Goal: Task Accomplishment & Management: Complete application form

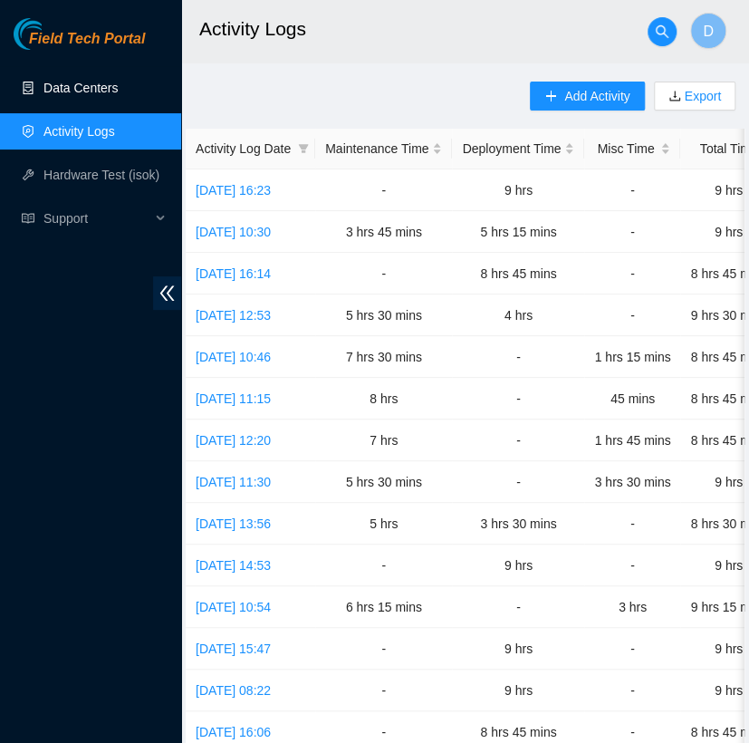
click at [101, 81] on link "Data Centers" at bounding box center [80, 88] width 74 height 14
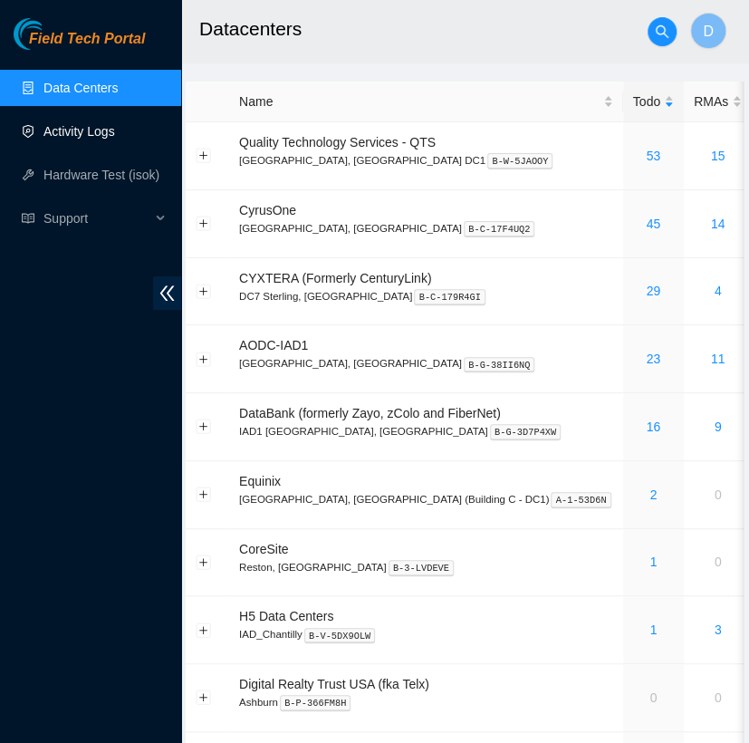
click at [103, 139] on link "Activity Logs" at bounding box center [79, 131] width 72 height 14
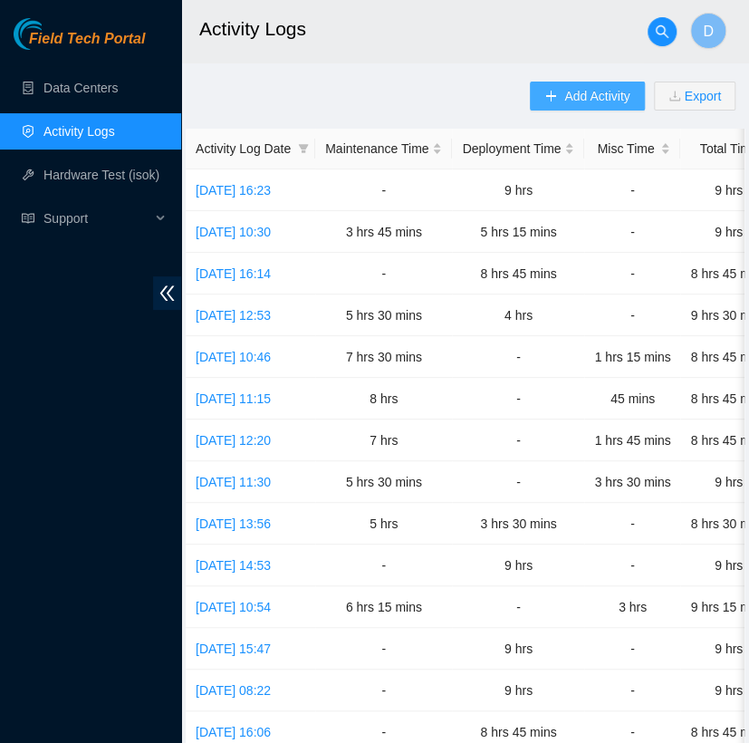
click at [555, 105] on button "Add Activity" at bounding box center [587, 96] width 114 height 29
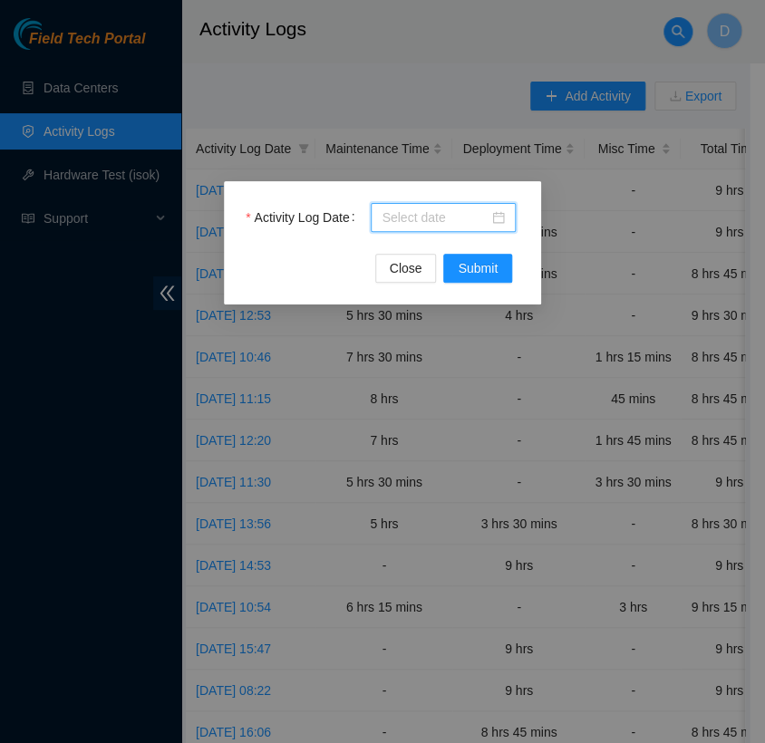
click at [455, 213] on input "Activity Log Date" at bounding box center [434, 217] width 107 height 20
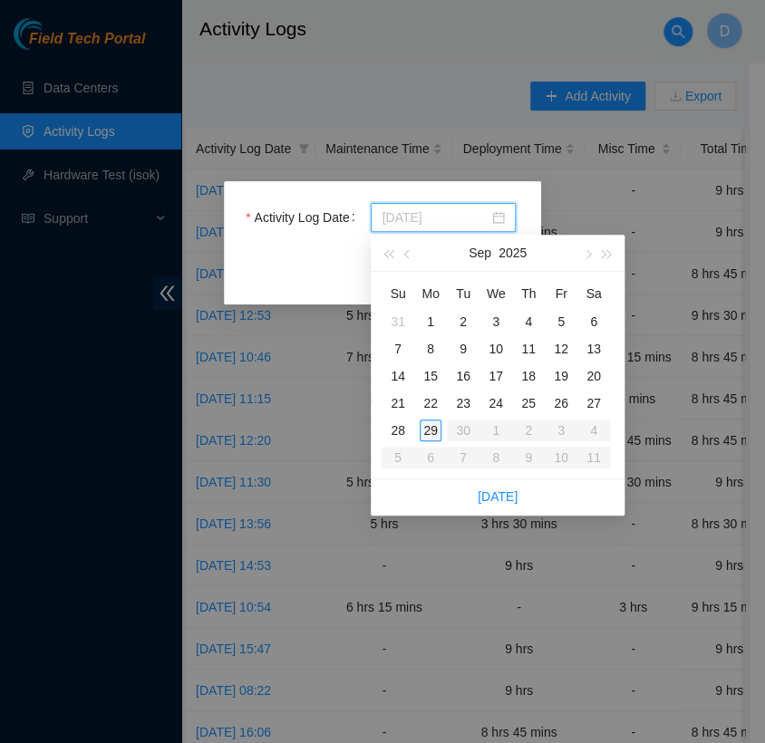
type input "[DATE]"
click at [428, 423] on div "29" at bounding box center [430, 430] width 22 height 22
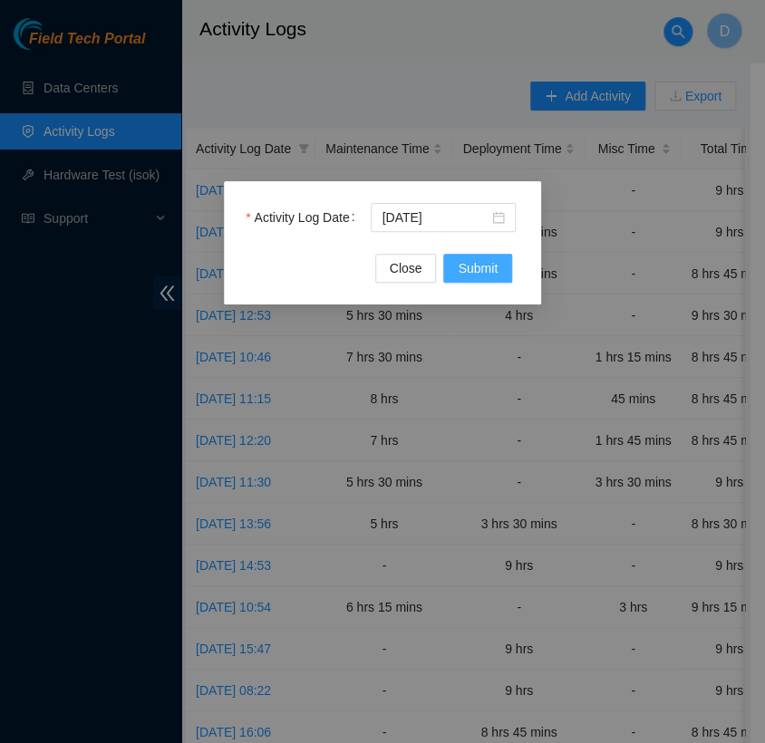
click at [470, 277] on span "Submit" at bounding box center [478, 268] width 40 height 20
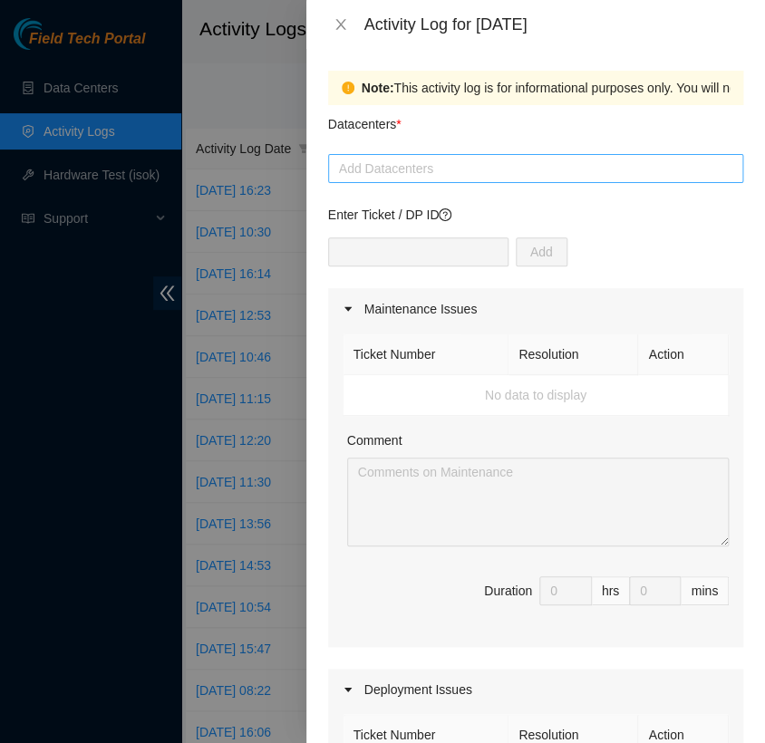
click at [442, 163] on div at bounding box center [536, 169] width 406 height 22
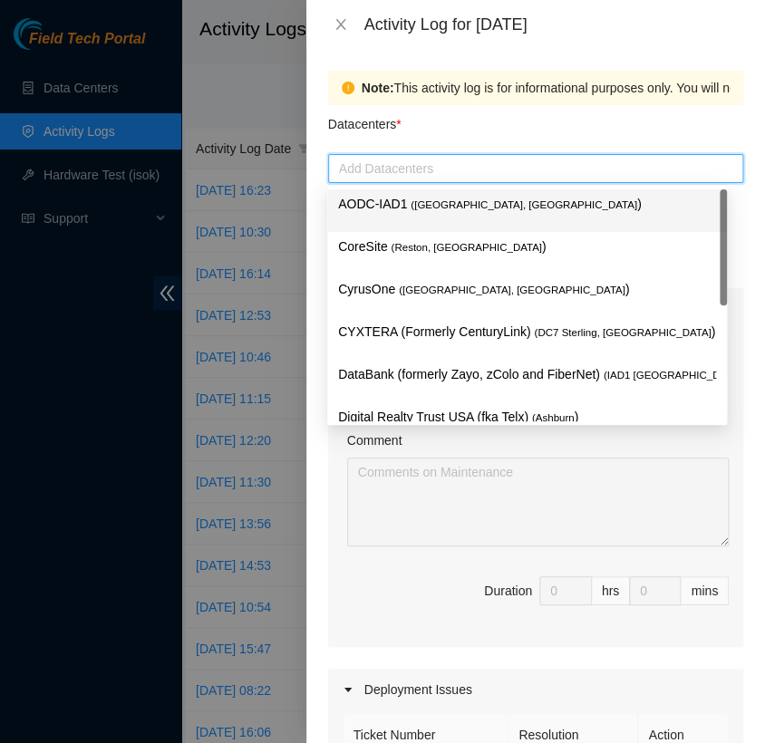
click at [442, 163] on div at bounding box center [536, 169] width 406 height 22
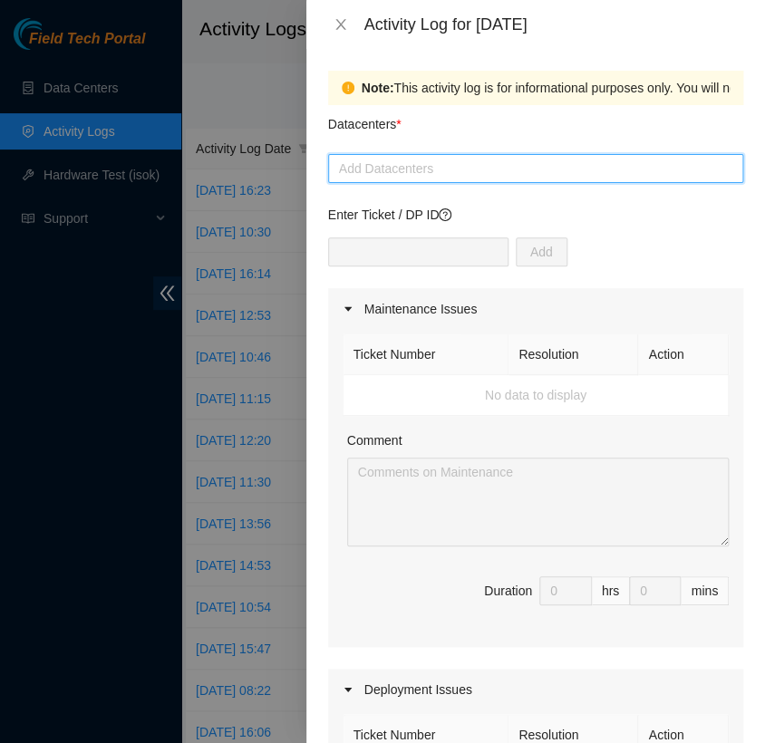
click at [442, 163] on div at bounding box center [536, 169] width 406 height 22
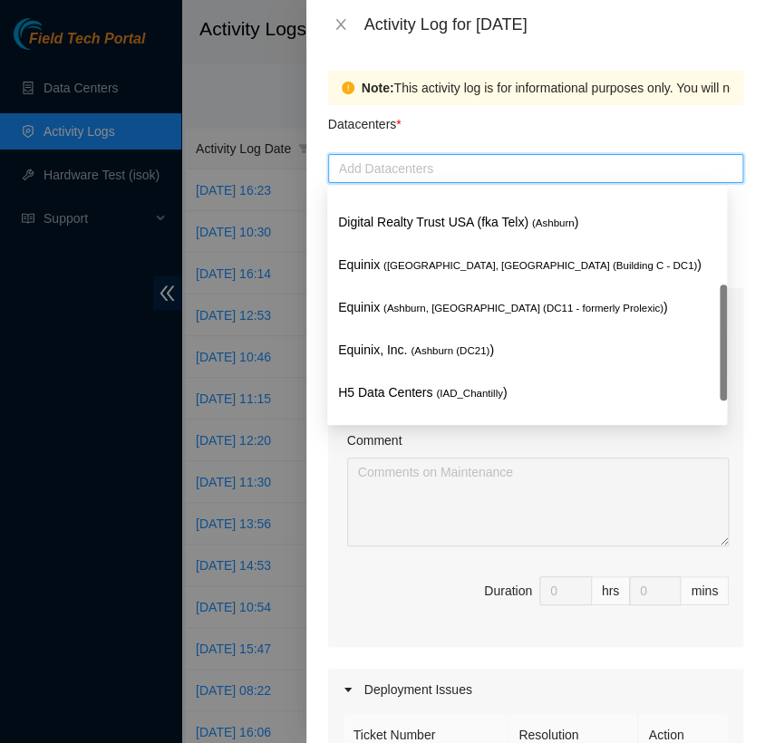
scroll to position [195, 0]
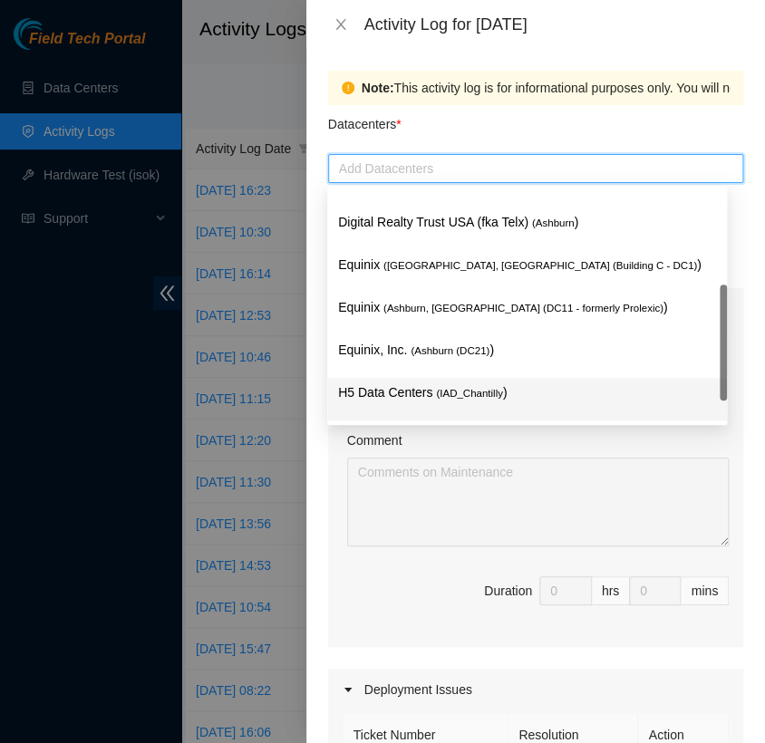
click at [424, 385] on p "H5 Data Centers ( IAD_Chantilly )" at bounding box center [527, 392] width 378 height 21
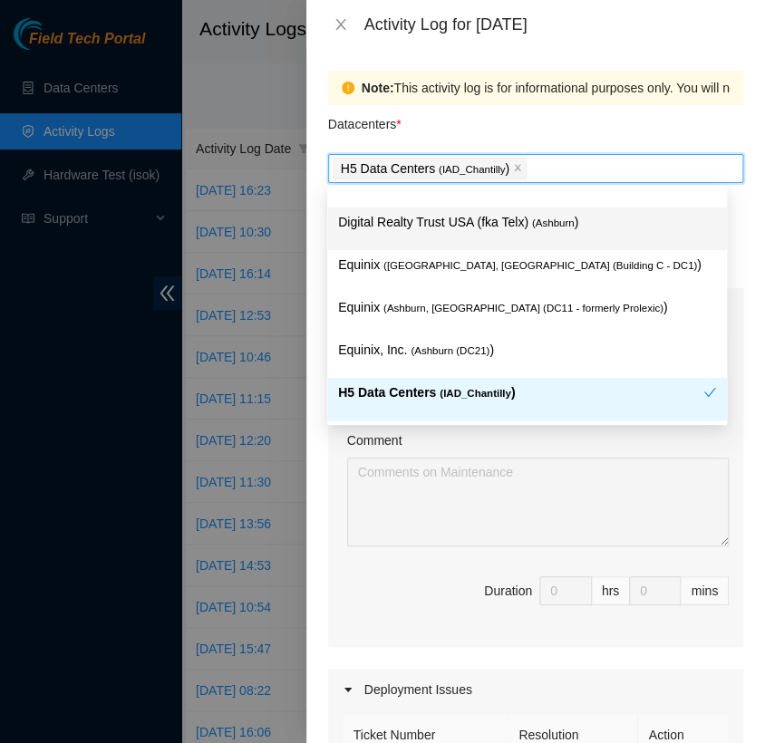
click at [448, 132] on div "Datacenters *" at bounding box center [535, 129] width 415 height 49
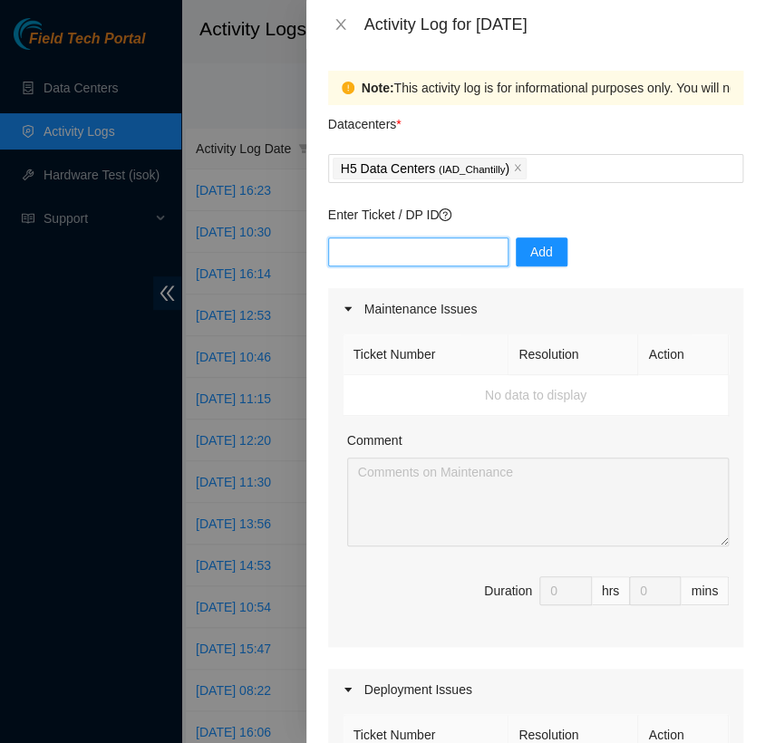
click at [367, 261] on input "text" at bounding box center [418, 251] width 180 height 29
type input "DP85508"
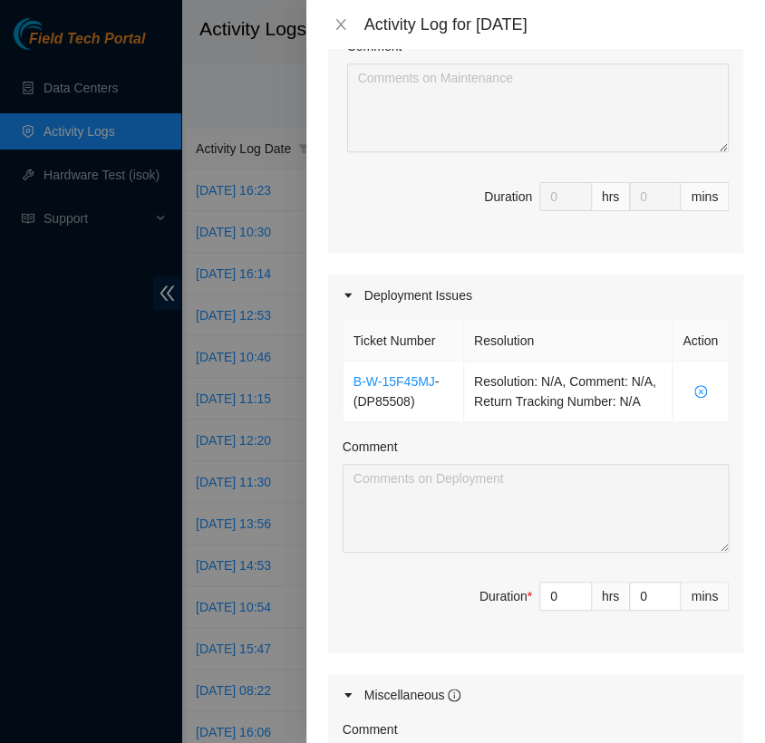
scroll to position [407, 0]
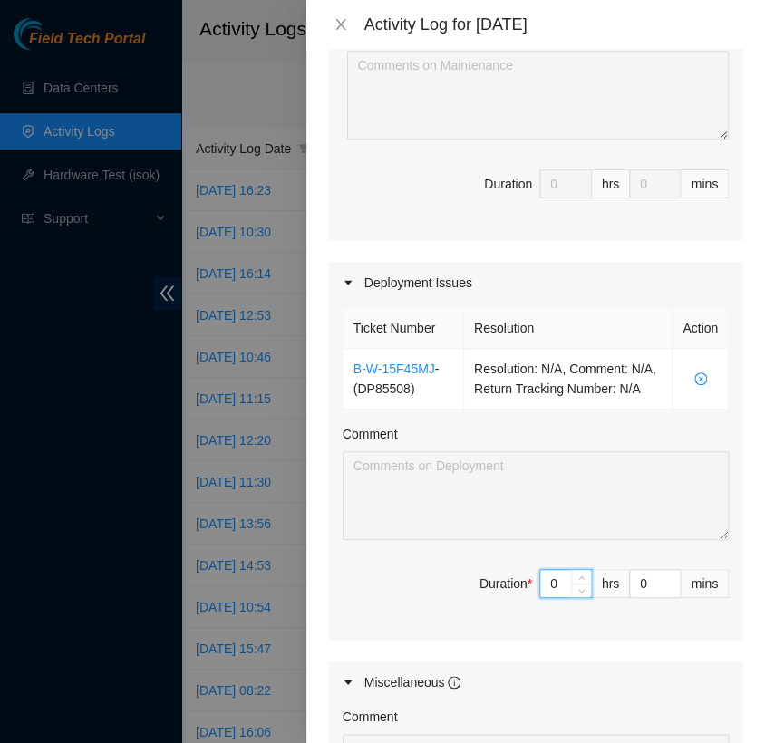
click at [544, 597] on input "0" at bounding box center [565, 583] width 51 height 27
type input "8"
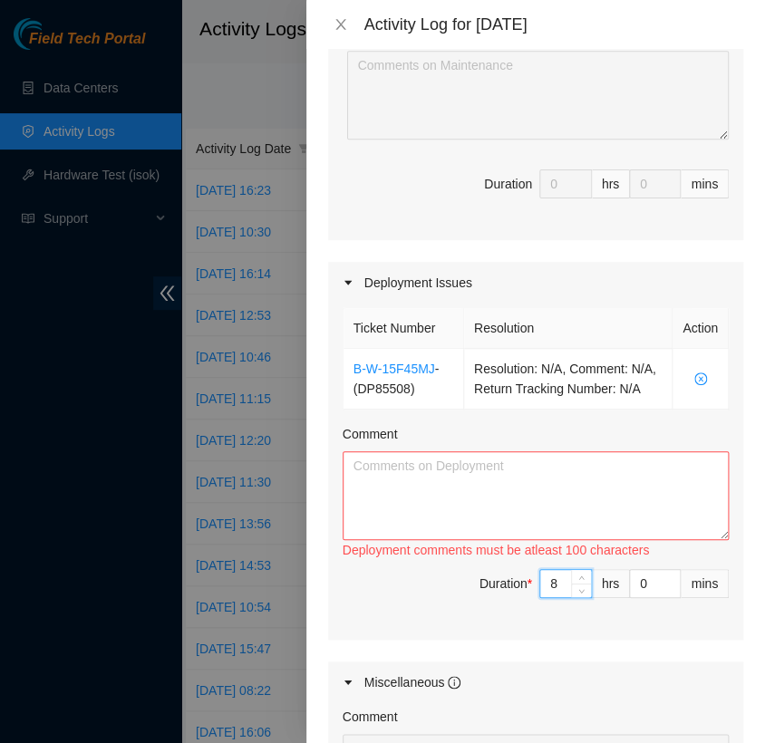
type input "8"
type input "3"
type input "30"
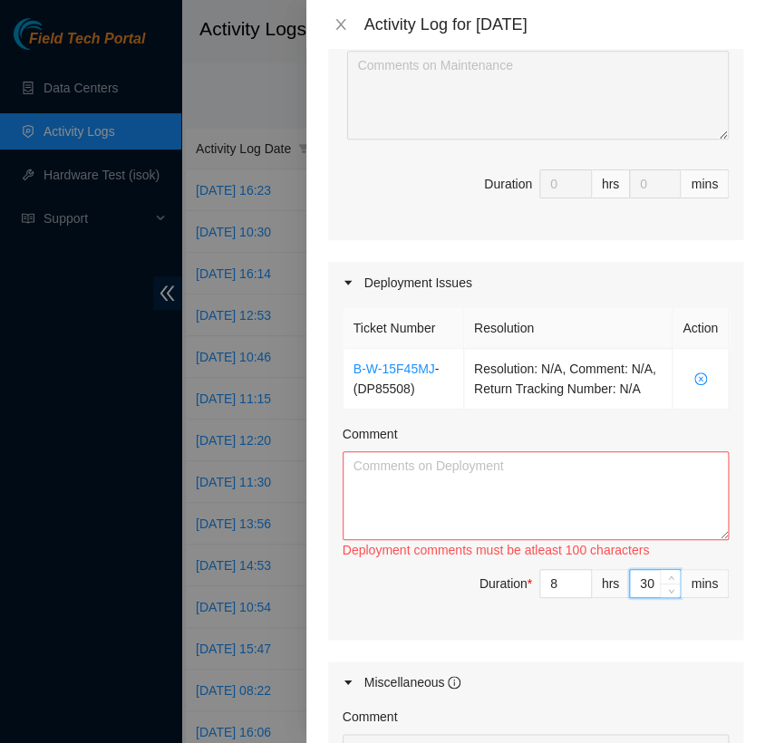
type input "30"
click at [355, 489] on textarea "Comment" at bounding box center [535, 495] width 386 height 89
paste textarea "[nie-field-iad]DP85508 at H5"
paste textarea "Hi [PERSON_NAME], EOD Update: - rack/stack/cabled last 16 servers - scanned all…"
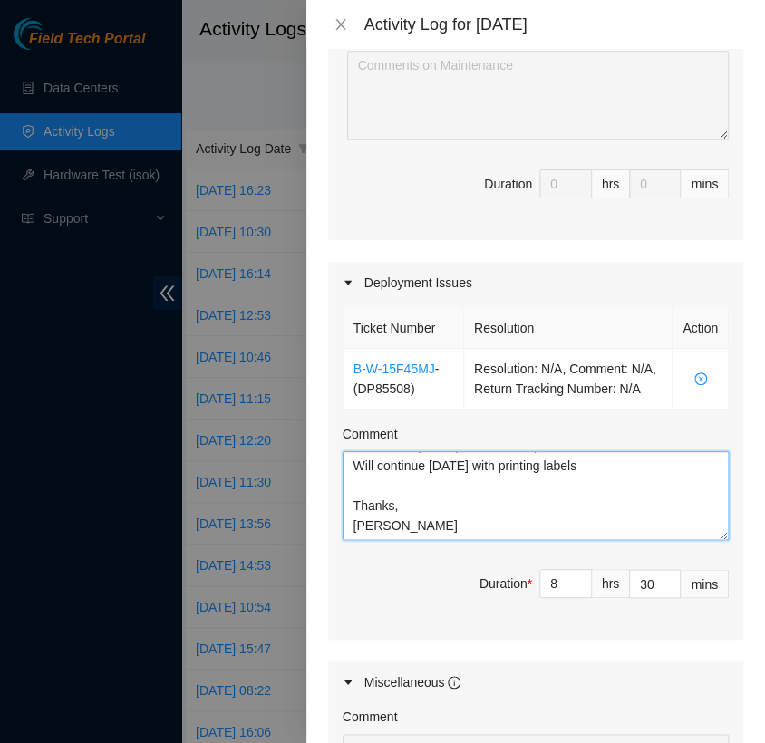
scroll to position [194, 0]
type textarea "[nie-field-iad]DP85508 at H5 Hi [PERSON_NAME], EOD Update: - rack/stack/cabled …"
click at [650, 247] on div "Maintenance Issues Ticket Number Resolution Action No data to display Comment D…" at bounding box center [535, 398] width 415 height 1034
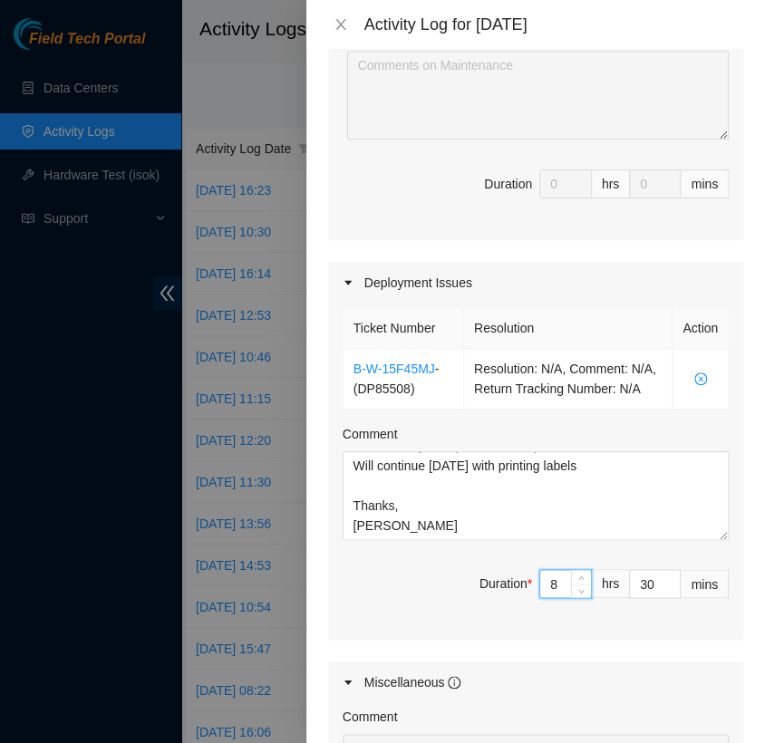
click at [545, 597] on input "8" at bounding box center [565, 583] width 51 height 27
type input "0"
type input "7"
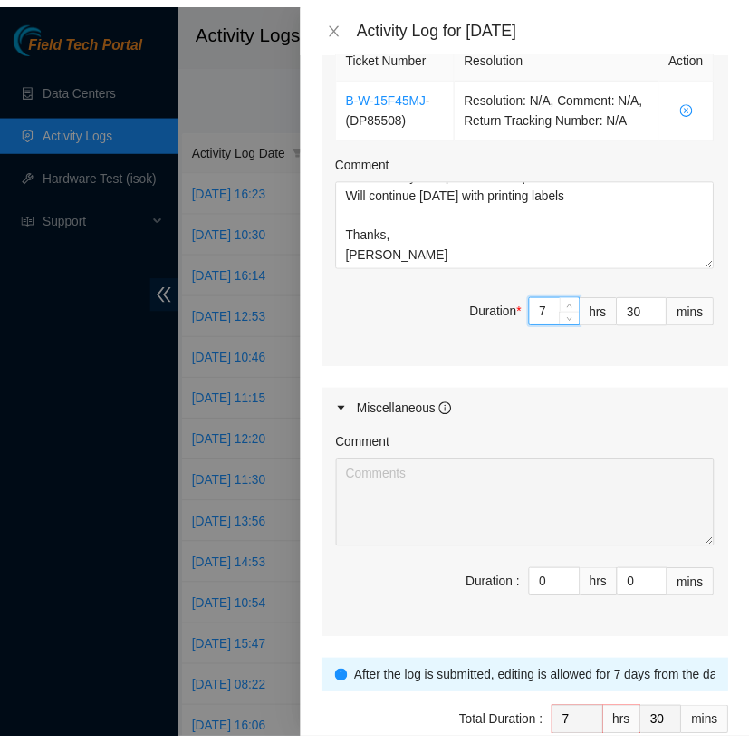
scroll to position [796, 0]
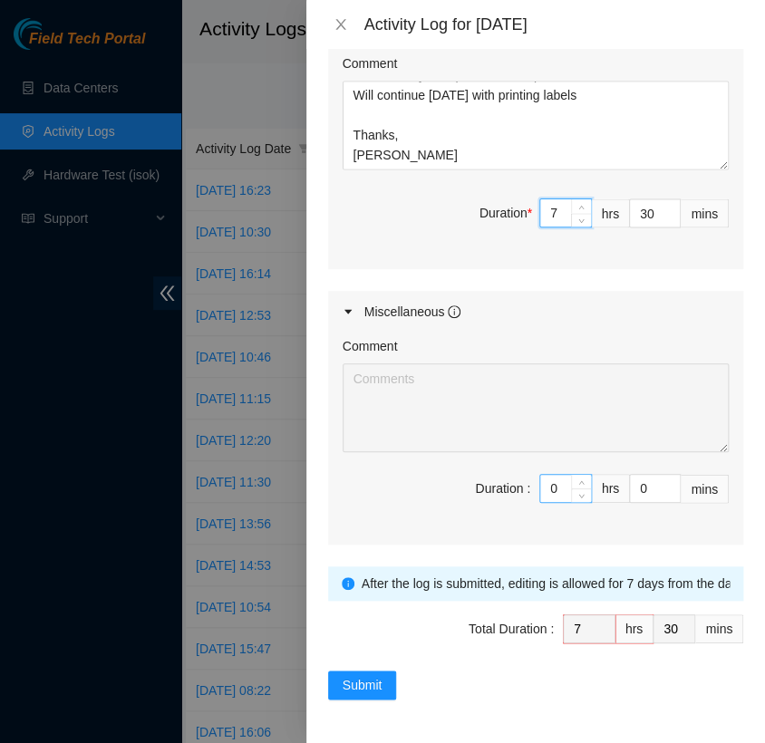
type input "7"
click at [552, 488] on input "0" at bounding box center [565, 488] width 51 height 27
type input "1"
type input "8"
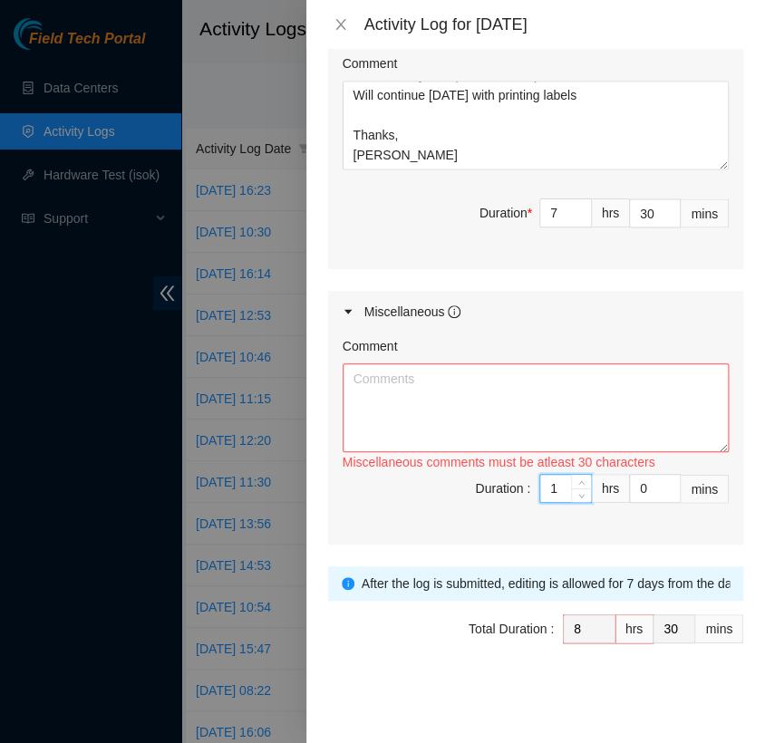
type input "1"
click at [425, 393] on textarea "Comment" at bounding box center [535, 407] width 386 height 89
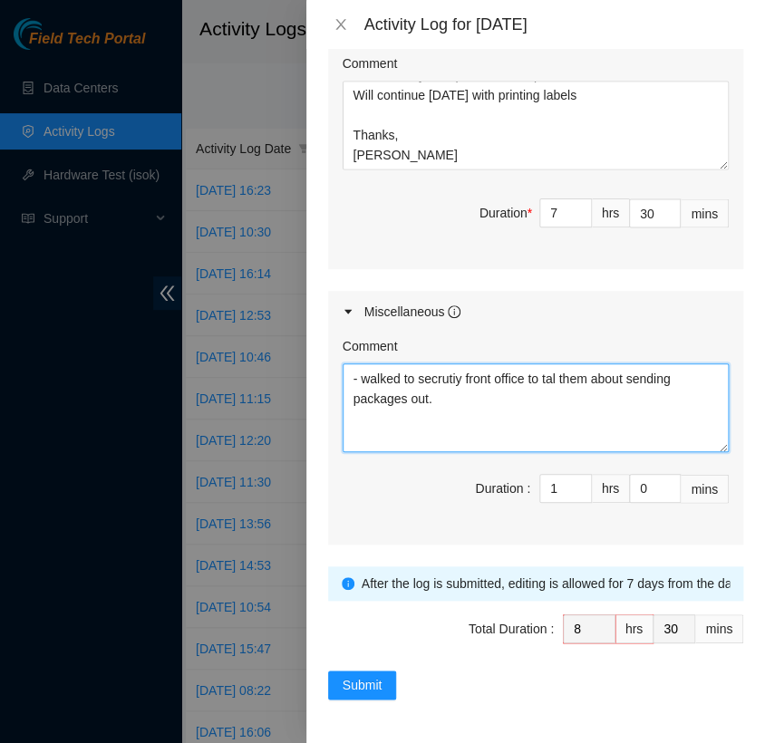
click at [443, 389] on textarea "- walked to secrutiy front office to tal them about sending packages out." at bounding box center [535, 407] width 386 height 89
click at [556, 388] on textarea "- walked to security front office to tal them about sending packages out." at bounding box center [535, 407] width 386 height 89
click at [442, 400] on textarea "- walked to security front office to talk them about sending packages out." at bounding box center [535, 407] width 386 height 89
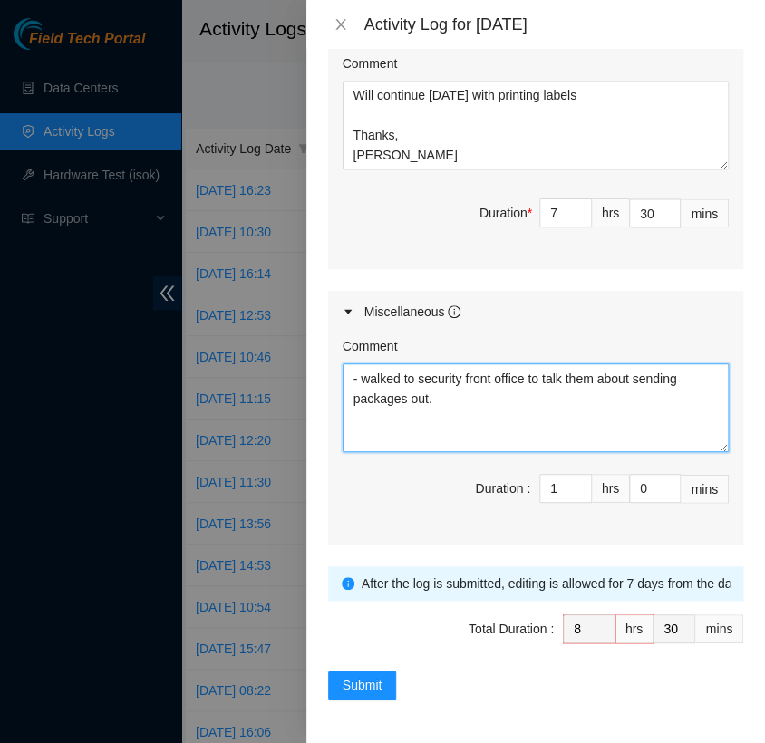
click at [559, 391] on textarea "- walked to security front office to talk them about sending packages out." at bounding box center [535, 407] width 386 height 89
drag, startPoint x: 559, startPoint y: 391, endPoint x: 554, endPoint y: 373, distance: 18.7
click at [554, 373] on textarea "- walked to security front office to talk them about sending packages out." at bounding box center [535, 407] width 386 height 89
drag, startPoint x: 554, startPoint y: 373, endPoint x: 572, endPoint y: 288, distance: 86.9
click at [572, 288] on div "Maintenance Issues Ticket Number Resolution Action No data to display Comment D…" at bounding box center [535, 28] width 415 height 1034
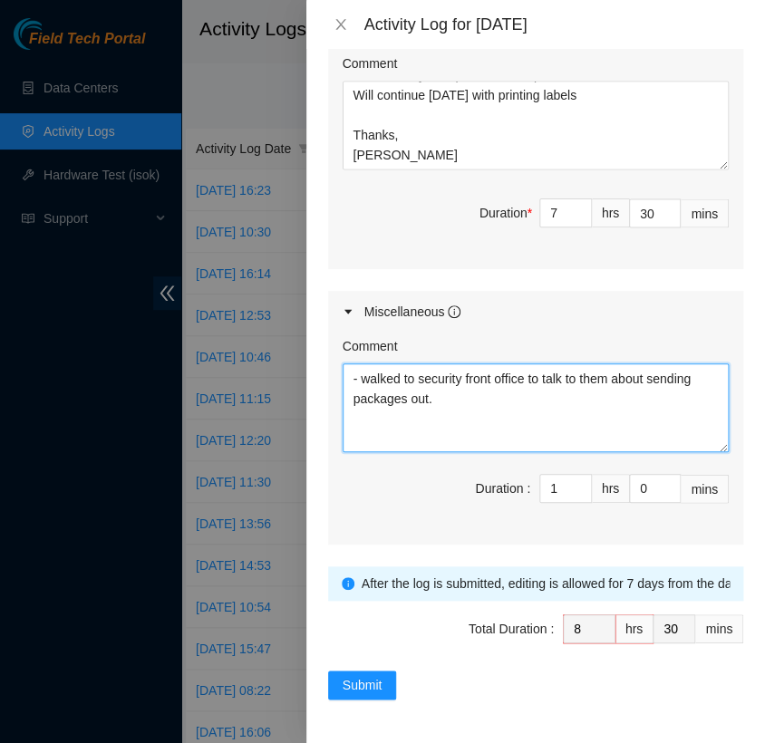
click at [699, 381] on textarea "- walked to security front office to talk to them about sending packages out." at bounding box center [535, 407] width 386 height 89
click at [487, 392] on textarea "- walked to security front office to talk to them about outgoing packages out." at bounding box center [535, 407] width 386 height 89
type textarea "- walked to security front office to talk to them about outgoing packages."
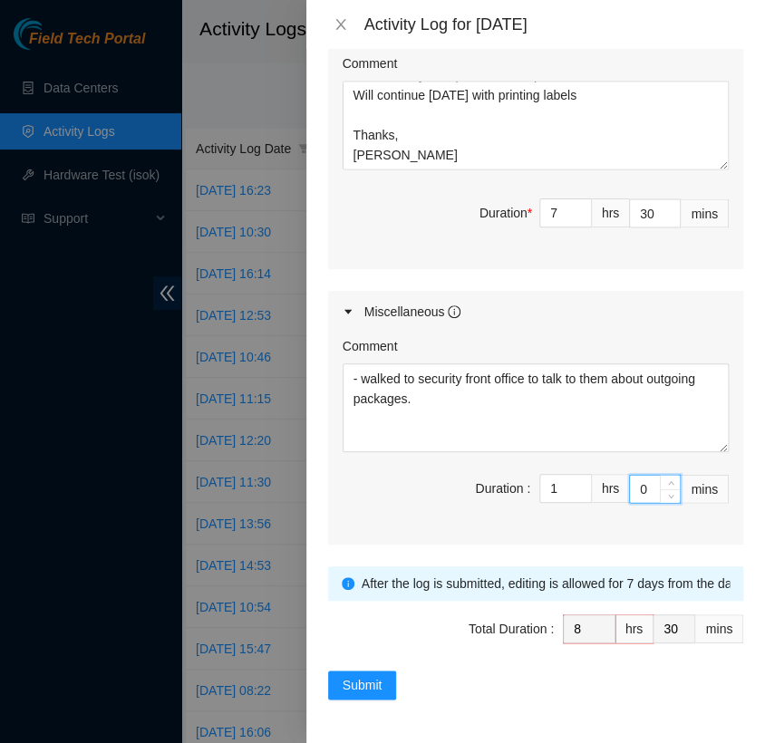
click at [631, 487] on input "0" at bounding box center [655, 488] width 50 height 27
type input "3"
type input "33"
type input "30"
type input "9"
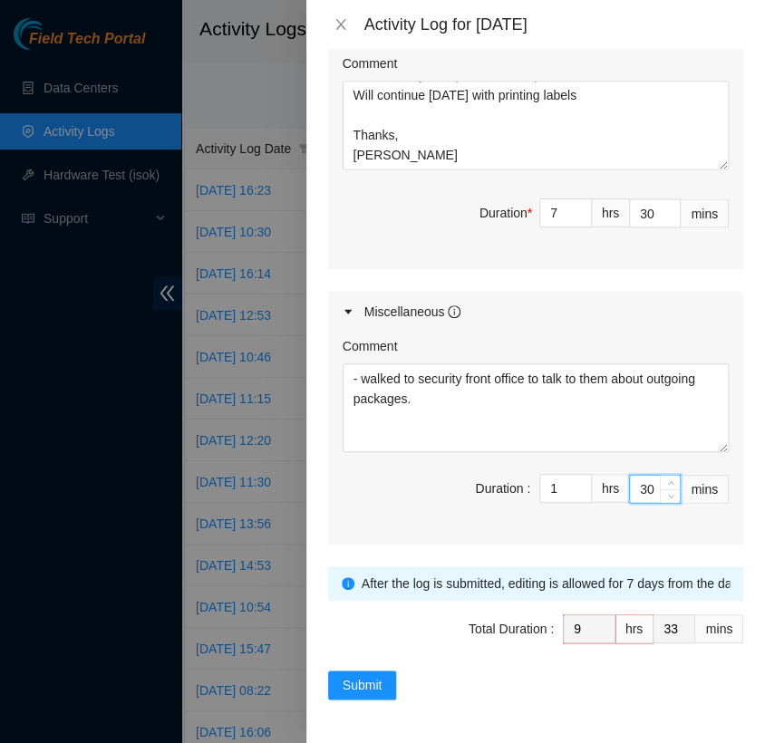
type input "0"
type input "30"
click at [640, 212] on input "30" at bounding box center [655, 212] width 50 height 27
type input "3"
type input "8"
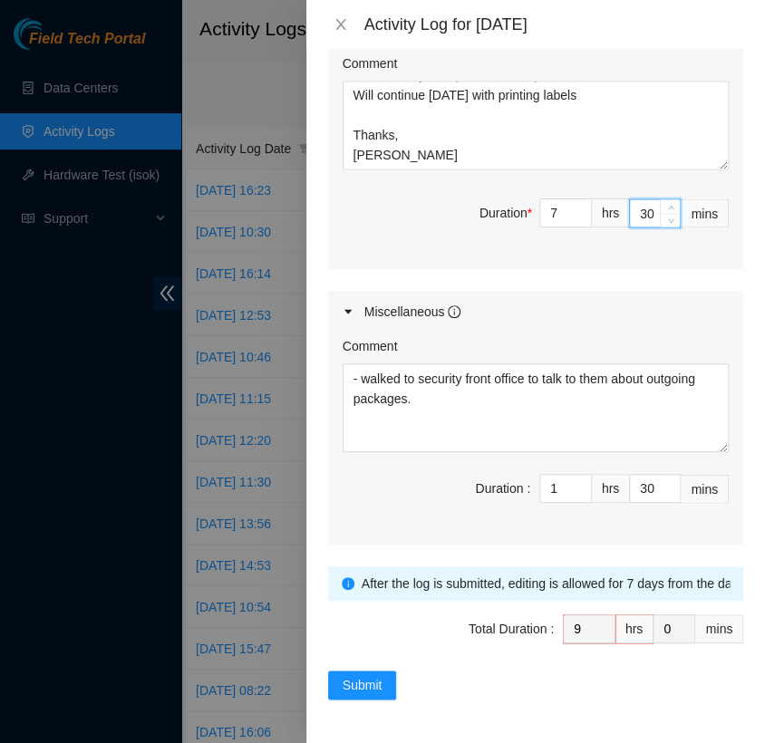
type input "33"
type input "30"
type input "0"
click at [582, 279] on div "Maintenance Issues Ticket Number Resolution Action No data to display Comment D…" at bounding box center [535, 28] width 415 height 1034
click at [374, 675] on span "Submit" at bounding box center [362, 685] width 40 height 20
